Goal: Transaction & Acquisition: Subscribe to service/newsletter

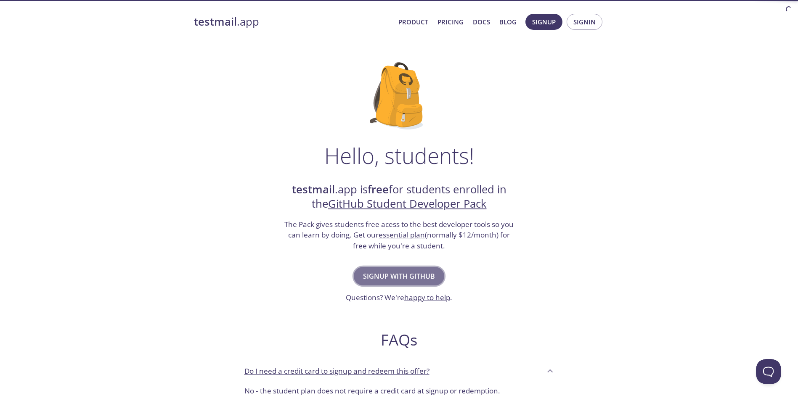
click at [416, 278] on span "Signup with GitHub" at bounding box center [399, 277] width 72 height 12
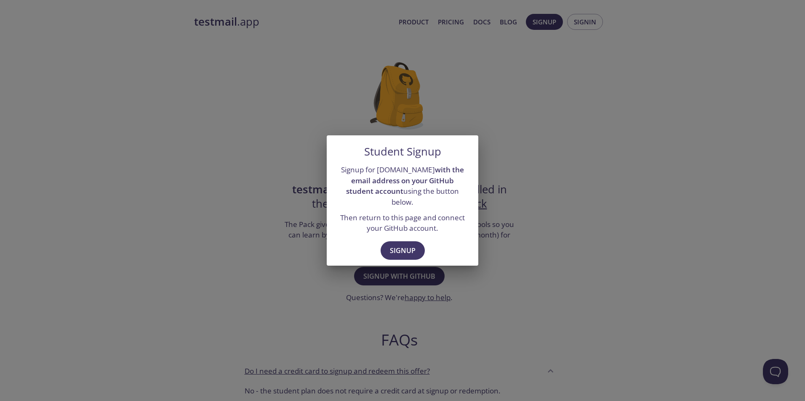
click at [608, 224] on div "Student Signup Signup for [DOMAIN_NAME] with the email address on your GitHub s…" at bounding box center [402, 200] width 805 height 401
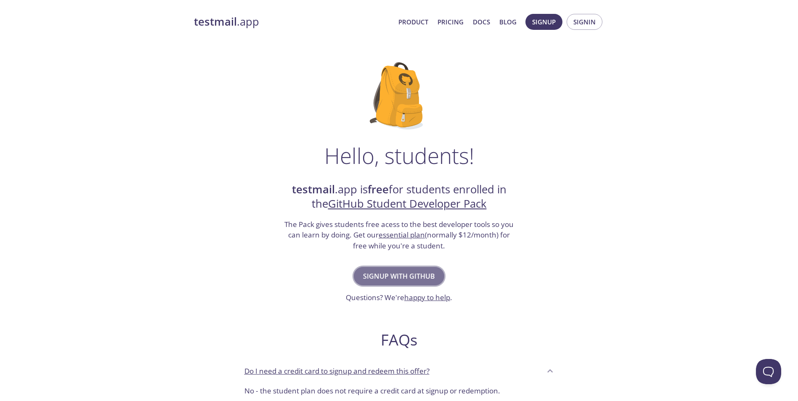
click at [398, 275] on span "Signup with GitHub" at bounding box center [399, 277] width 72 height 12
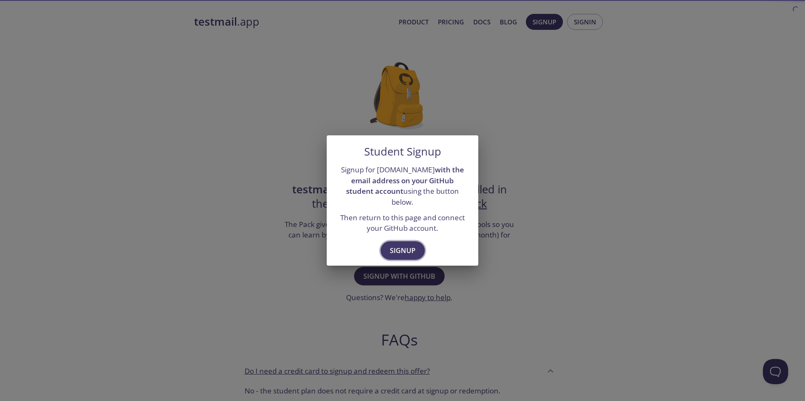
click at [399, 249] on span "Signup" at bounding box center [403, 251] width 26 height 12
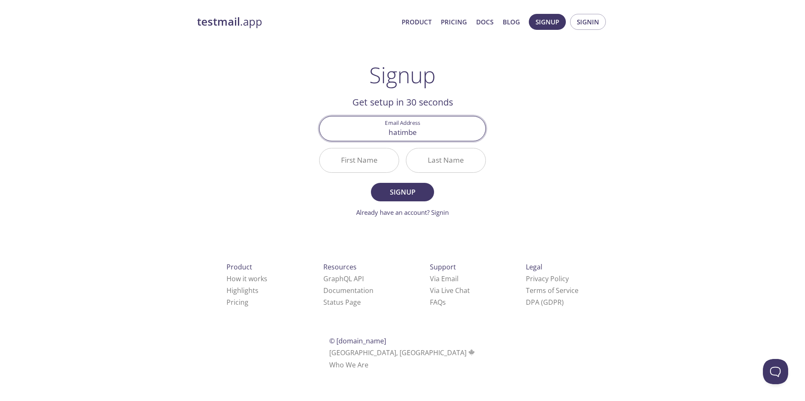
click at [441, 135] on input "hatimbe" at bounding box center [402, 129] width 166 height 24
type input "[EMAIL_ADDRESS][DOMAIN_NAME]"
click at [372, 167] on input "First Name" at bounding box center [358, 161] width 79 height 24
type input "Hatim"
click at [430, 159] on input "Last Name" at bounding box center [445, 161] width 79 height 24
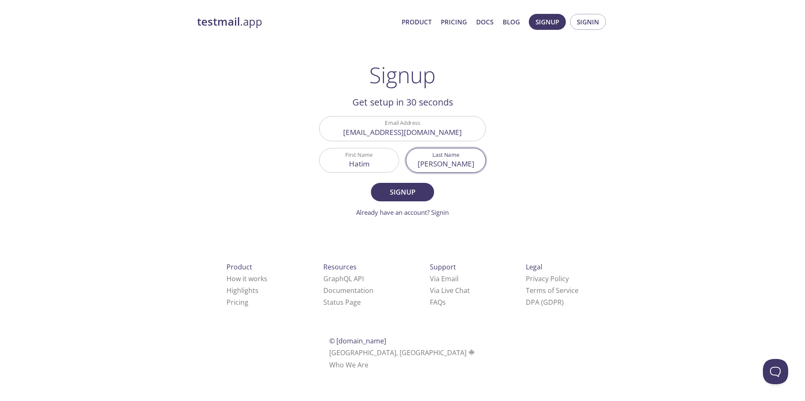
click at [446, 166] on input "[PERSON_NAME]" at bounding box center [445, 161] width 79 height 24
click at [444, 165] on input "ben yad" at bounding box center [445, 161] width 79 height 24
click at [448, 164] on input "ben yad" at bounding box center [445, 161] width 79 height 24
type input "[PERSON_NAME]"
click at [404, 196] on span "Signup" at bounding box center [402, 192] width 45 height 12
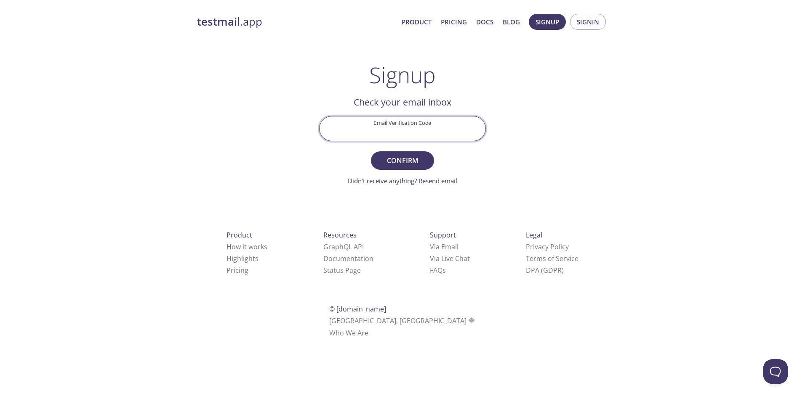
click at [409, 134] on input "Email Verification Code" at bounding box center [402, 129] width 166 height 24
type input "GBKHWLX"
click at [420, 159] on span "Confirm" at bounding box center [402, 161] width 45 height 12
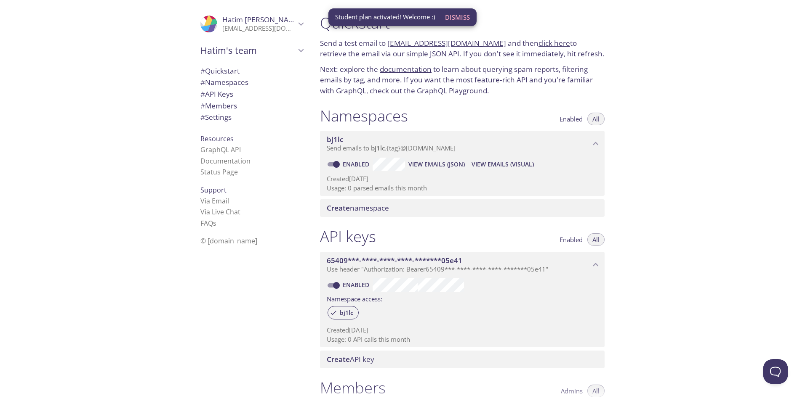
click at [664, 152] on div "Quickstart Send a test email to bj1lc.test@inbox.testmail.app and then click he…" at bounding box center [558, 200] width 491 height 401
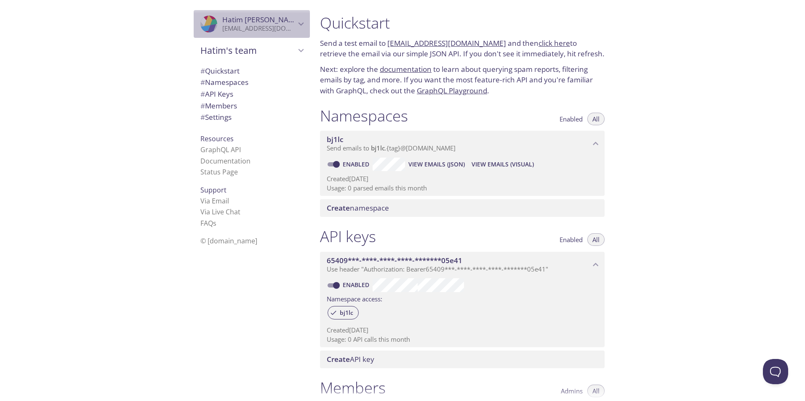
click at [287, 25] on p "[EMAIL_ADDRESS][DOMAIN_NAME]" at bounding box center [258, 28] width 73 height 8
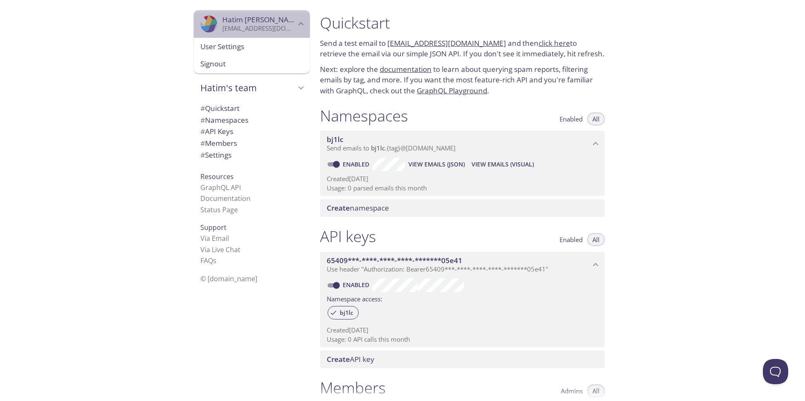
click at [295, 25] on icon "Hatim ben ayad" at bounding box center [300, 24] width 11 height 11
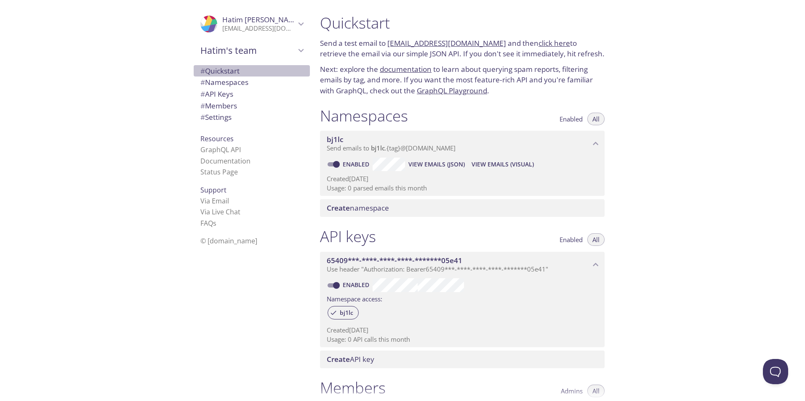
click at [230, 71] on span "# Quickstart" at bounding box center [219, 71] width 39 height 10
click at [505, 167] on span "View Emails (Visual)" at bounding box center [502, 164] width 62 height 10
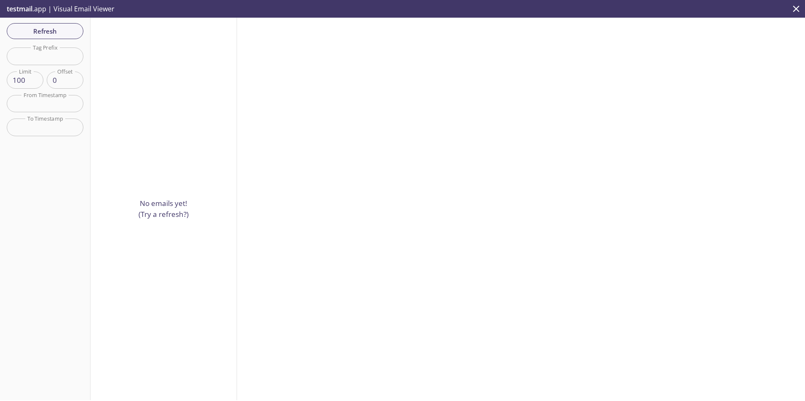
click at [207, 157] on div "No emails yet! (Try a refresh?)" at bounding box center [163, 209] width 146 height 383
click at [148, 210] on p "No emails yet! (Try a refresh?)" at bounding box center [163, 208] width 50 height 21
